Goal: Task Accomplishment & Management: Manage account settings

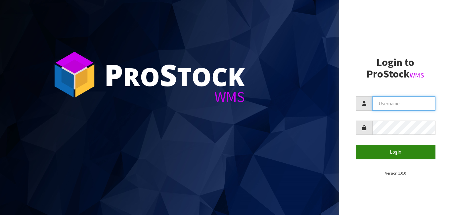
type input "[PERSON_NAME]"
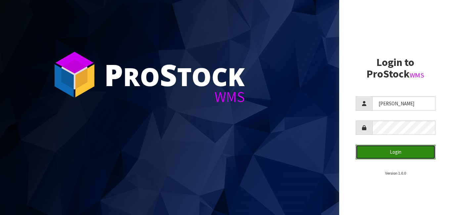
click at [418, 154] on button "Login" at bounding box center [396, 152] width 80 height 14
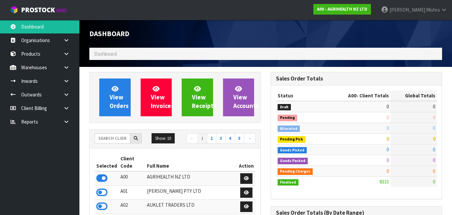
scroll to position [512, 182]
click at [107, 140] on input "text" at bounding box center [113, 138] width 36 height 10
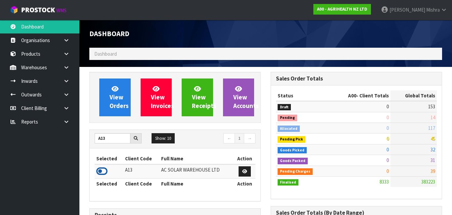
click at [105, 171] on icon at bounding box center [101, 171] width 11 height 10
drag, startPoint x: 111, startPoint y: 140, endPoint x: 91, endPoint y: 141, distance: 19.9
click at [91, 141] on div "A13" at bounding box center [118, 138] width 57 height 11
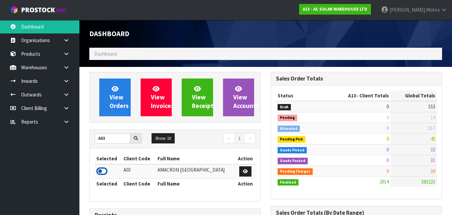
click at [103, 169] on icon at bounding box center [101, 171] width 11 height 10
drag, startPoint x: 109, startPoint y: 140, endPoint x: 90, endPoint y: 140, distance: 19.6
click at [90, 140] on div "A03" at bounding box center [118, 138] width 57 height 11
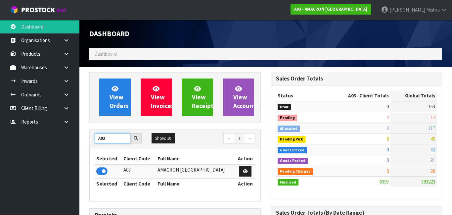
click at [113, 134] on input "A03" at bounding box center [113, 138] width 36 height 10
type input "A"
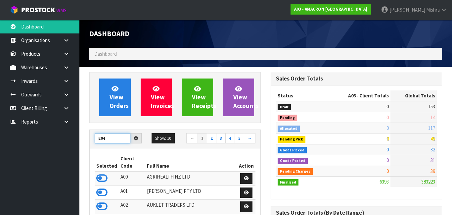
type input "E04"
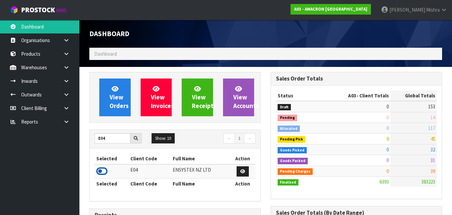
click at [104, 170] on icon at bounding box center [101, 171] width 11 height 10
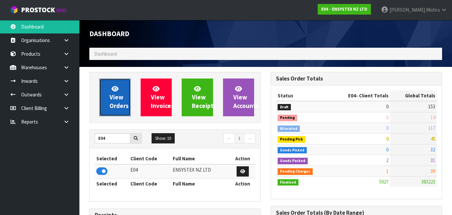
click at [120, 105] on span "View Orders" at bounding box center [119, 97] width 19 height 25
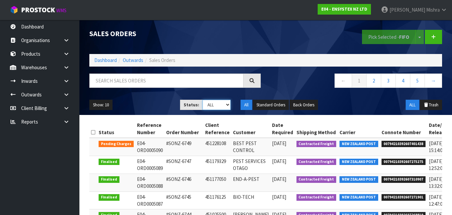
click at [222, 104] on select "Draft Pending Allocated Pending Pick Goods Picked Goods Packed Pending Charges …" at bounding box center [217, 105] width 28 height 10
select select "string:5"
click at [203, 100] on select "Draft Pending Allocated Pending Pick Goods Picked Goods Packed Pending Charges …" at bounding box center [217, 105] width 28 height 10
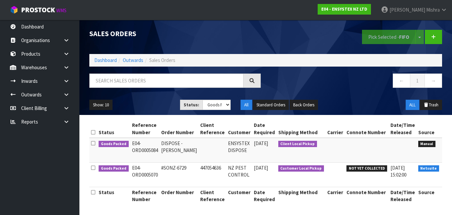
click at [448, 145] on icon at bounding box center [450, 145] width 5 height 4
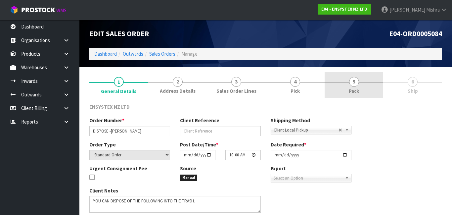
click at [354, 91] on span "Pack" at bounding box center [354, 90] width 10 height 7
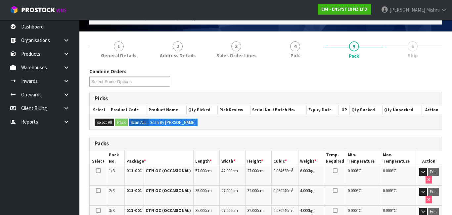
scroll to position [27, 0]
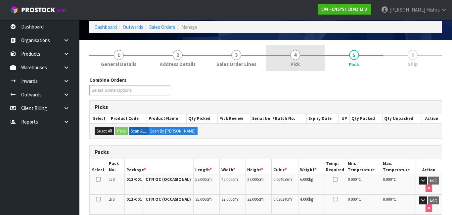
click at [287, 54] on link "4 Pick" at bounding box center [295, 58] width 59 height 26
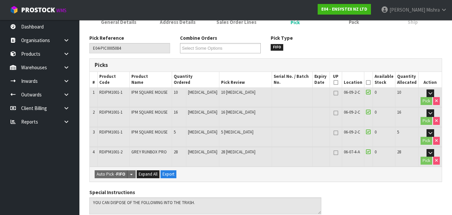
scroll to position [70, 0]
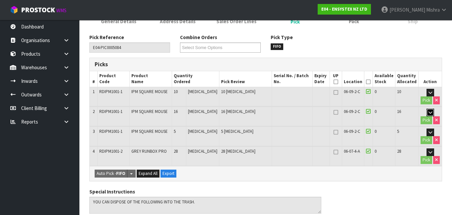
click at [429, 110] on icon "button" at bounding box center [431, 112] width 4 height 4
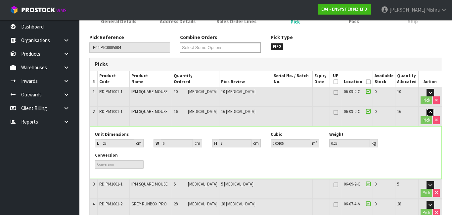
click at [429, 110] on icon "button" at bounding box center [431, 112] width 4 height 4
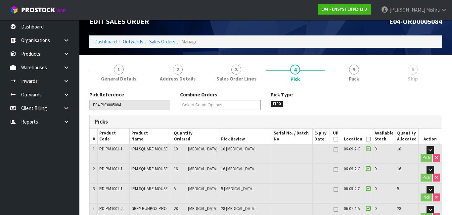
scroll to position [0, 0]
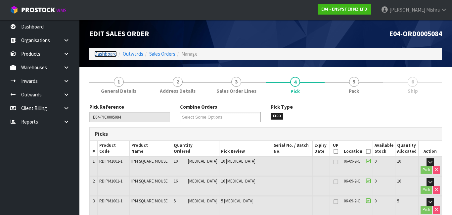
click at [99, 55] on link "Dashboard" at bounding box center [105, 54] width 23 height 6
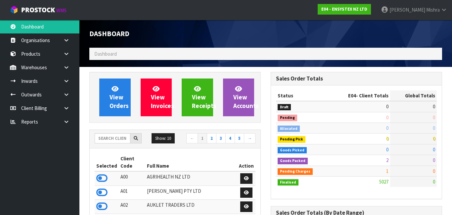
scroll to position [561, 182]
click at [105, 140] on input "text" at bounding box center [113, 138] width 36 height 10
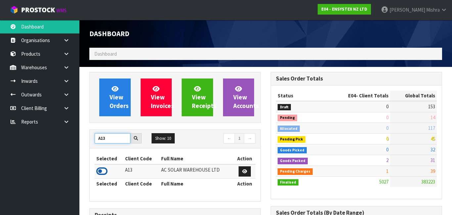
type input "A13"
click at [105, 172] on icon at bounding box center [101, 171] width 11 height 10
click at [242, 174] on link at bounding box center [245, 171] width 12 height 11
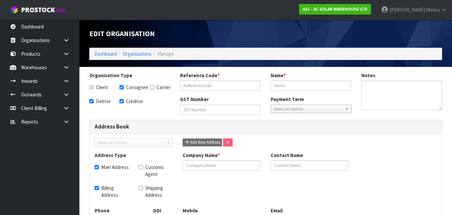
checkbox input "true"
type input "A13"
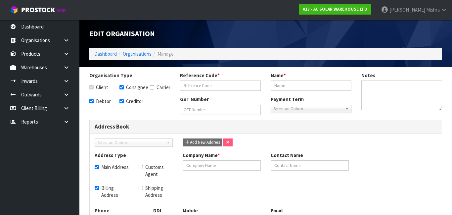
type input "AC SOLAR WAREHOUSE LTD"
type input "[PHONE_NUMBER]"
type textarea "EOY JUNE"
checkbox input "true"
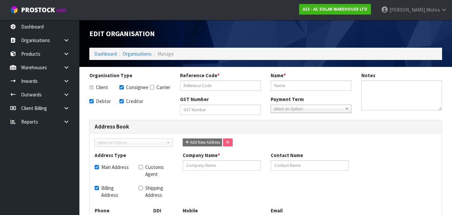
type input "AC SOLAR WAREHOUSE LTD"
type input "[PERSON_NAME]"
type input "[PHONE_NUMBER]"
type input "[PERSON_NAME][EMAIL_ADDRESS][DOMAIN_NAME]"
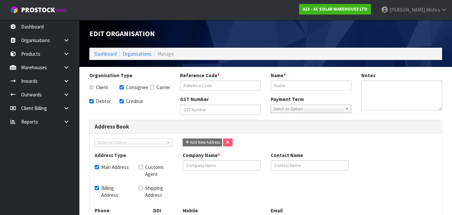
type input "C/- NZ TAX ACCOUNTANTS LTD, SUITE 817, LEVEL 8"
type input "[GEOGRAPHIC_DATA], [STREET_ADDRESS][PERSON_NAME]"
type input "1010"
type input "[GEOGRAPHIC_DATA]"
type input "CB D"
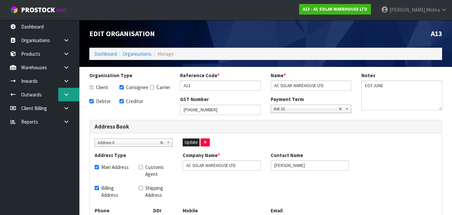
click at [67, 93] on icon at bounding box center [66, 94] width 6 height 5
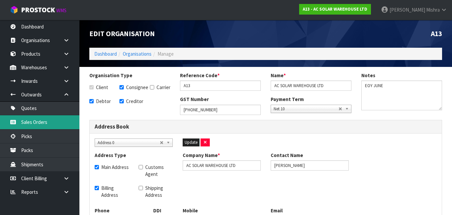
click at [50, 120] on link "Sales Orders" at bounding box center [39, 122] width 79 height 14
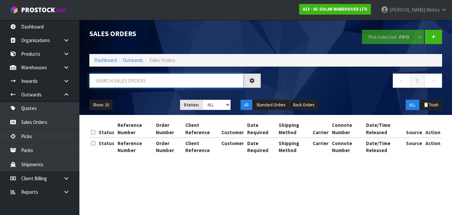
click at [123, 77] on input "text" at bounding box center [166, 81] width 154 height 14
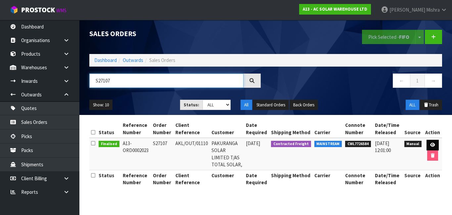
type input "S27107"
click at [433, 143] on icon at bounding box center [433, 145] width 5 height 4
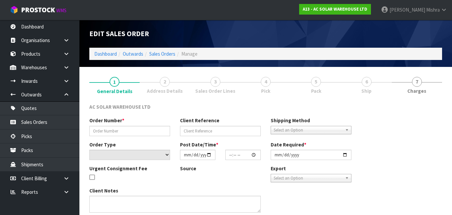
type input "S27107"
type input "AKL/OUT/01110"
select select "number:0"
type input "[DATE]"
type input "10:05:00.000"
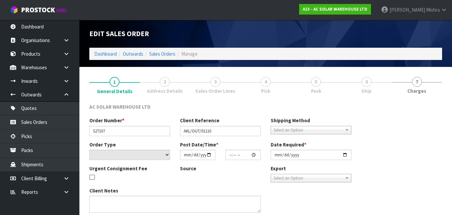
type input "[DATE]"
type textarea "SEND WITH MAINSTREAM"
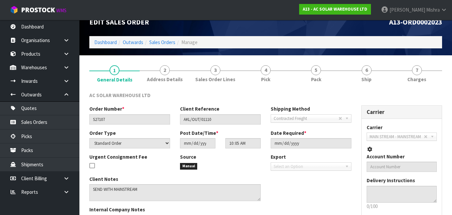
scroll to position [14, 0]
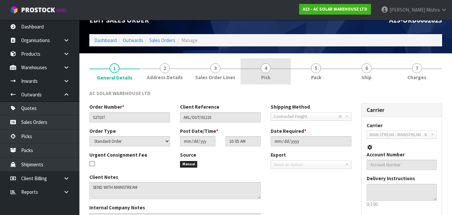
click at [262, 74] on span "Pick" at bounding box center [265, 77] width 9 height 7
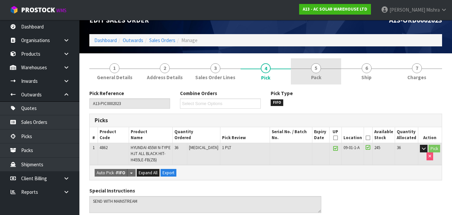
click at [313, 73] on link "5 Pack" at bounding box center [316, 71] width 50 height 26
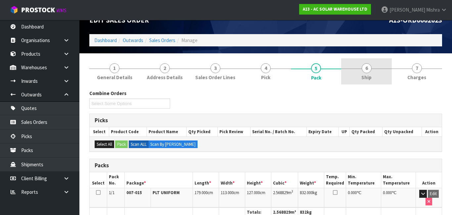
click at [361, 69] on link "6 Ship" at bounding box center [367, 71] width 50 height 26
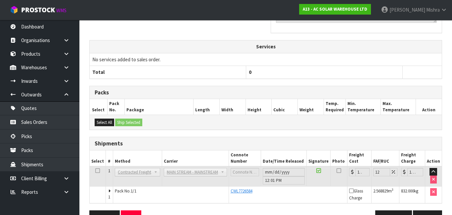
scroll to position [206, 0]
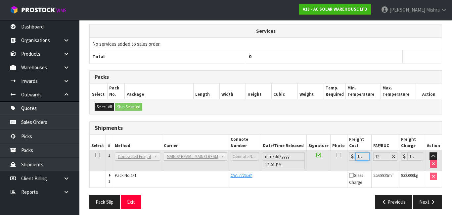
click at [363, 153] on input "101.4" at bounding box center [363, 156] width 14 height 8
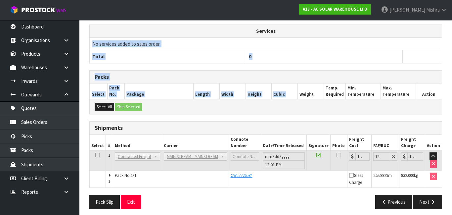
drag, startPoint x: 324, startPoint y: 82, endPoint x: 298, endPoint y: 27, distance: 60.5
click at [298, 27] on div "From Address CONTRACT WAREHOUSING & LOGISTICS [STREET_ADDRESS] Combined Orders …" at bounding box center [265, 55] width 353 height 317
click at [303, 40] on td "No services added to sales order." at bounding box center [266, 43] width 352 height 13
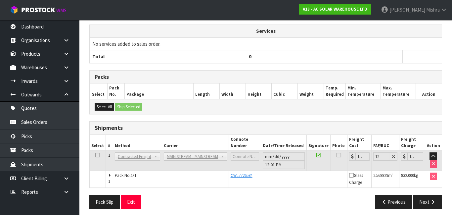
click at [303, 40] on td "No services added to sales order." at bounding box center [266, 43] width 352 height 13
